Goal: Task Accomplishment & Management: Use online tool/utility

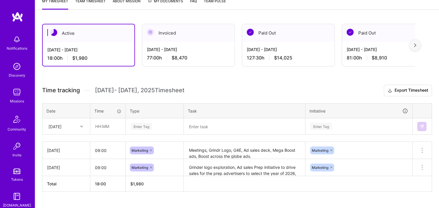
scroll to position [95, 0]
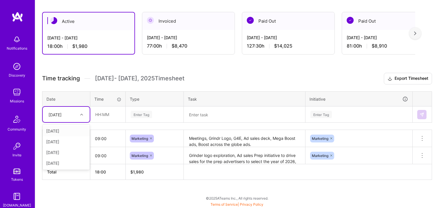
click at [84, 116] on div at bounding box center [82, 115] width 9 height 8
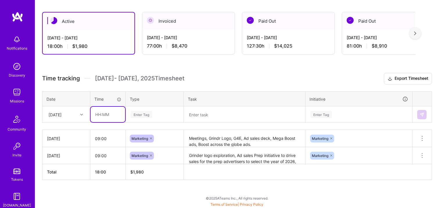
click at [101, 115] on input "text" at bounding box center [108, 114] width 35 height 15
type input "08:00"
click at [141, 119] on div "Enter Tag" at bounding box center [154, 114] width 57 height 15
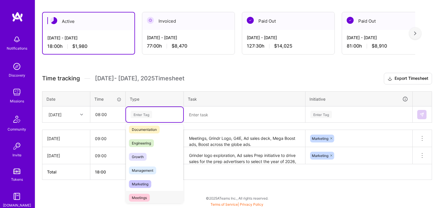
scroll to position [34, 0]
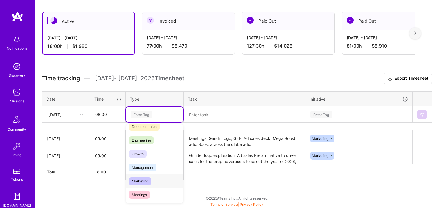
drag, startPoint x: 149, startPoint y: 182, endPoint x: 151, endPoint y: 180, distance: 3.1
click at [149, 181] on span "Marketing" at bounding box center [140, 181] width 22 height 8
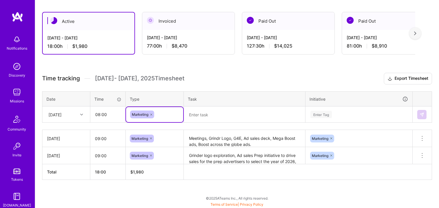
click at [205, 116] on textarea at bounding box center [244, 114] width 120 height 15
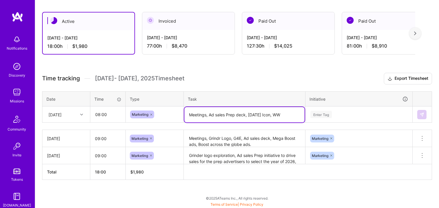
type textarea "Meetings, Ad sales Prep deck, [DATE] Icon, WW"
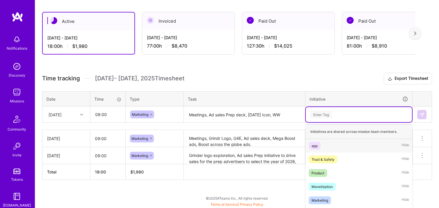
drag, startPoint x: 342, startPoint y: 120, endPoint x: 340, endPoint y: 117, distance: 3.9
click at [342, 120] on div "option app focused, 1 of 7. 7 results available. Use Up and Down to choose opti…" at bounding box center [359, 114] width 106 height 15
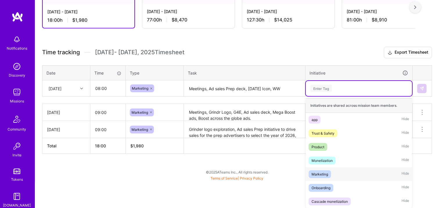
click at [321, 172] on div "Marketing" at bounding box center [320, 174] width 17 height 6
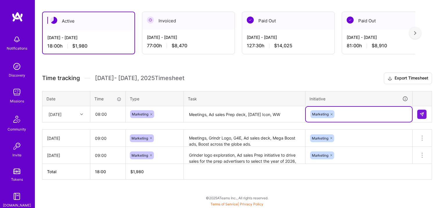
scroll to position [95, 0]
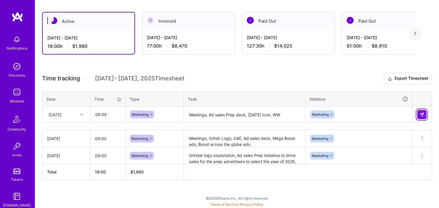
click at [421, 111] on button at bounding box center [421, 114] width 9 height 9
